Goal: Task Accomplishment & Management: Complete application form

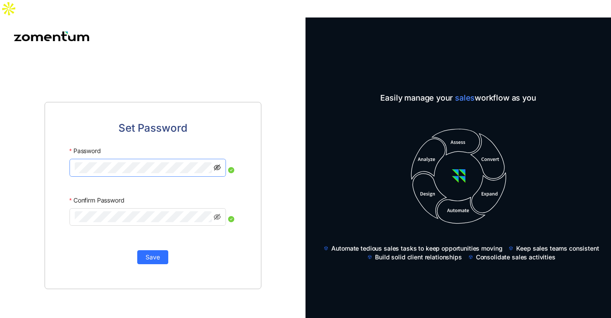
click at [214, 164] on icon "eye-invisible" at bounding box center [217, 167] width 7 height 6
click at [155, 252] on span "Save" at bounding box center [152, 257] width 14 height 10
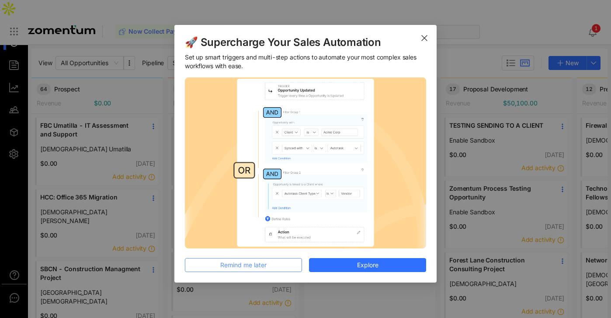
click at [241, 260] on span "Remind me later" at bounding box center [243, 265] width 46 height 10
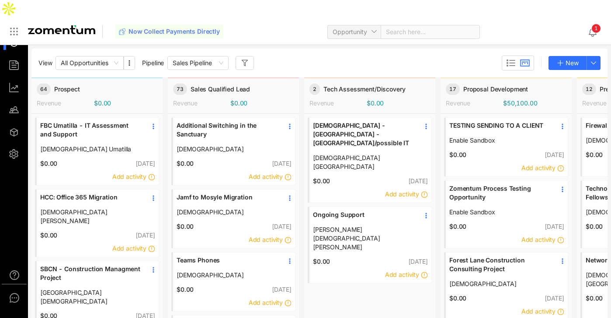
click at [263, 21] on div "Now Collect Payments Directly Opportunity Search here..." at bounding box center [347, 31] width 465 height 21
